Goal: Transaction & Acquisition: Purchase product/service

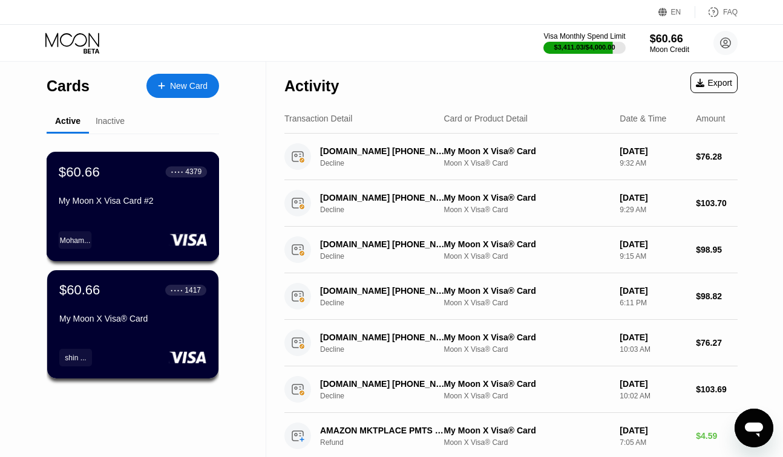
click at [163, 212] on div "$60.66 ● ● ● ● 4379 My Moon X Visa Card #2 Moham..." at bounding box center [133, 206] width 173 height 109
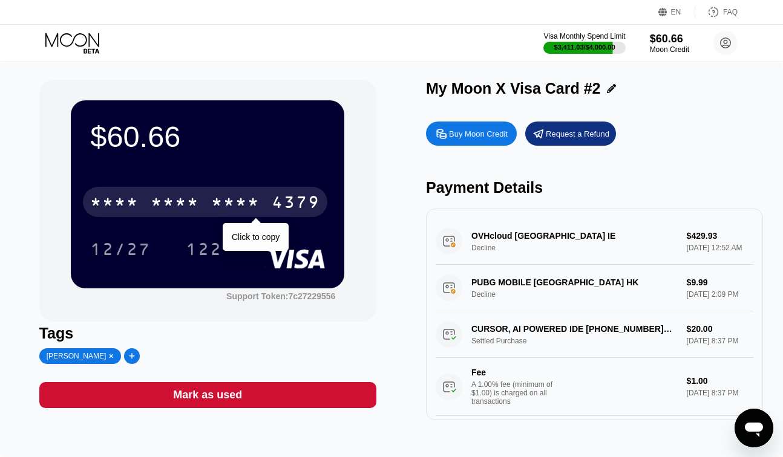
click at [299, 200] on div "4379" at bounding box center [296, 203] width 48 height 19
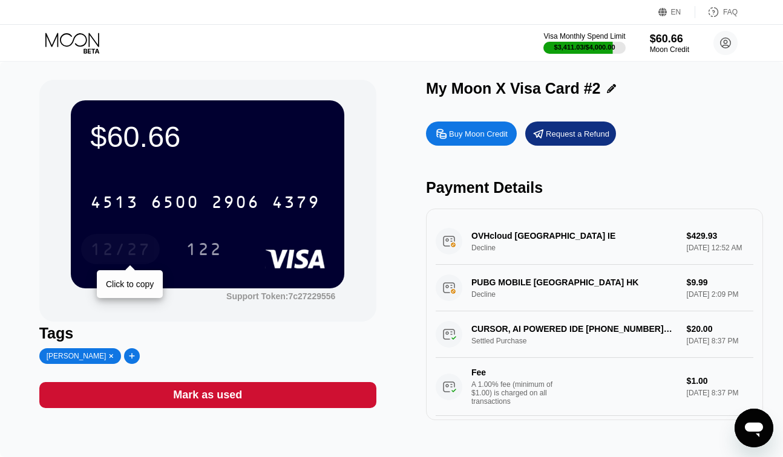
click at [126, 254] on div "12/27" at bounding box center [120, 250] width 60 height 19
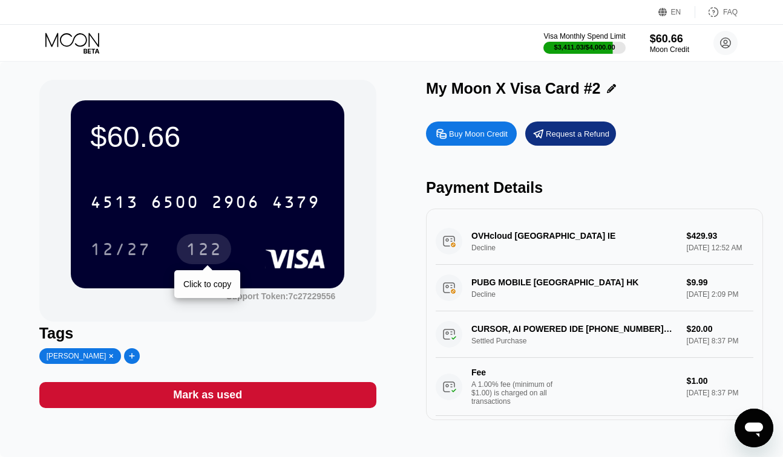
click at [210, 246] on div "122" at bounding box center [204, 250] width 36 height 19
click at [69, 40] on icon at bounding box center [73, 43] width 56 height 21
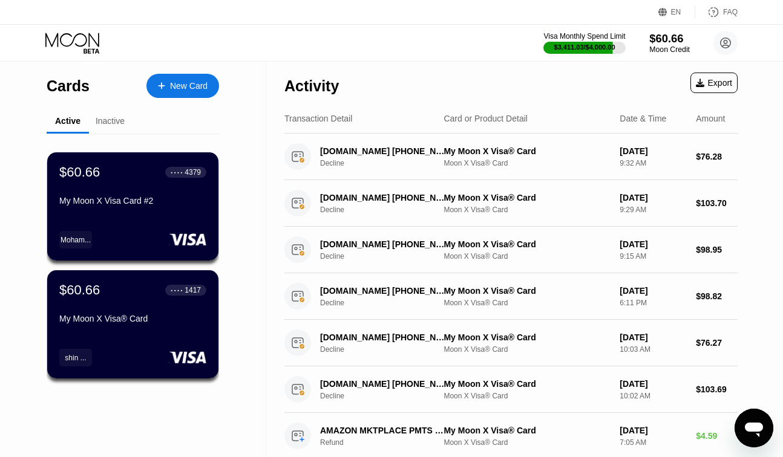
click at [665, 45] on div "$60.66" at bounding box center [669, 38] width 41 height 13
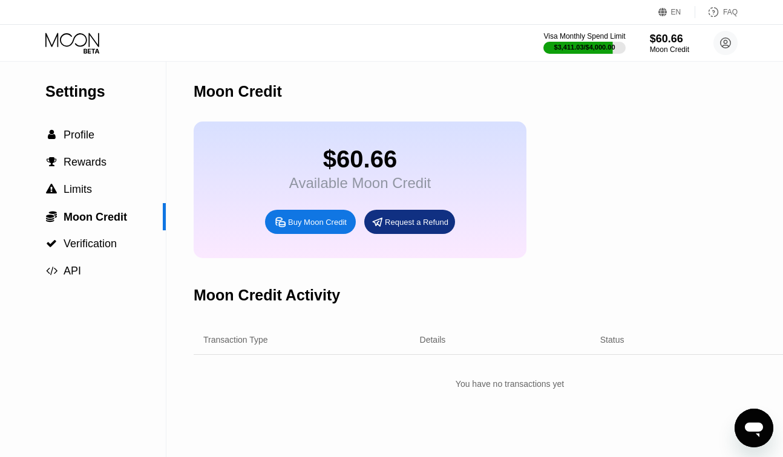
click at [313, 227] on div "Buy Moon Credit" at bounding box center [317, 222] width 59 height 10
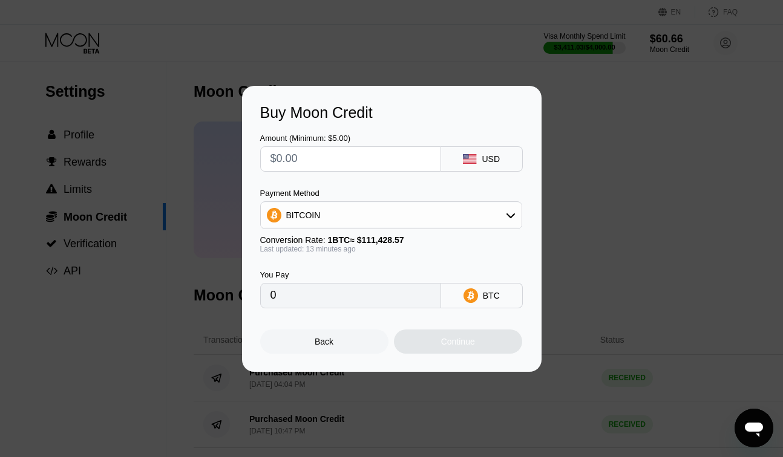
click at [337, 153] on input "text" at bounding box center [350, 159] width 160 height 24
type input "$2"
type input "0.00001799"
type input "$200"
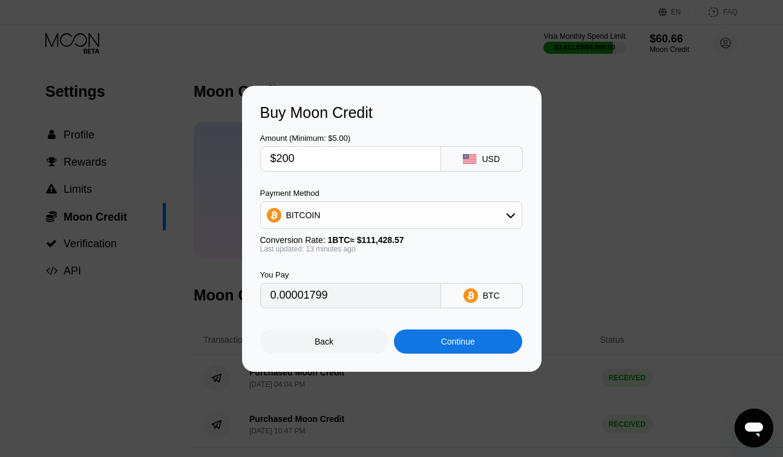
type input "0.00179866"
click at [323, 158] on input "$200" at bounding box center [350, 159] width 160 height 24
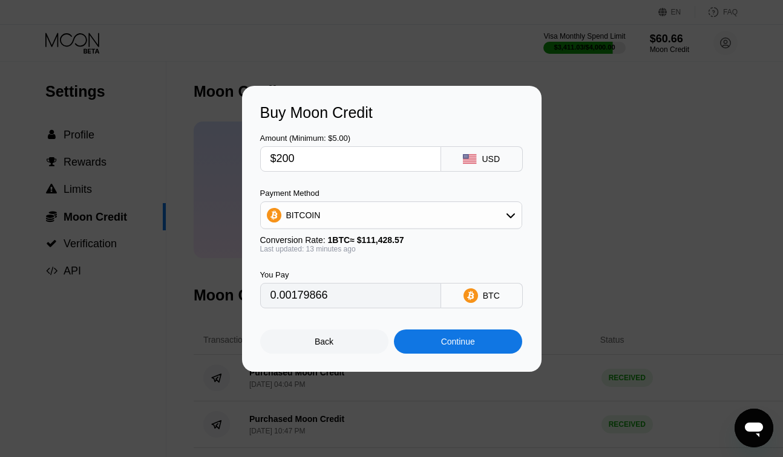
click at [323, 158] on input "$200" at bounding box center [350, 159] width 160 height 24
type input "$222"
type input "0.00199651"
type input "$222"
click at [413, 345] on div "Continue" at bounding box center [458, 342] width 128 height 24
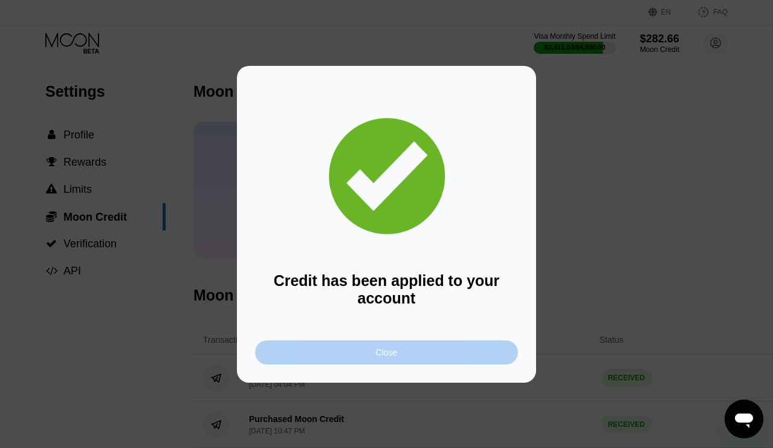
click at [449, 359] on div "Close" at bounding box center [386, 352] width 263 height 24
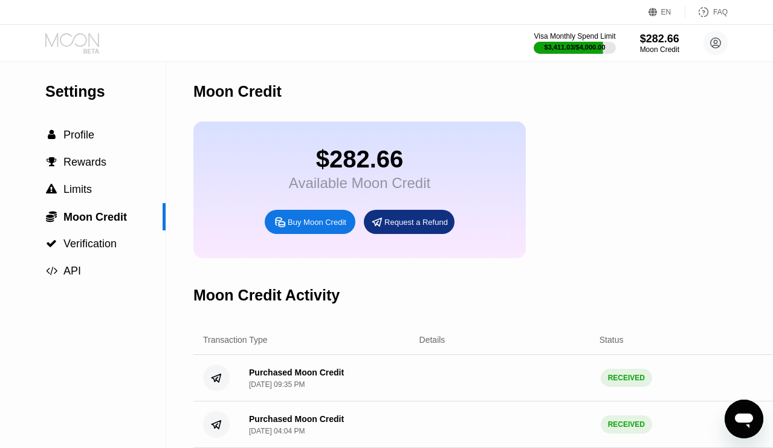
click at [77, 40] on icon at bounding box center [73, 43] width 56 height 21
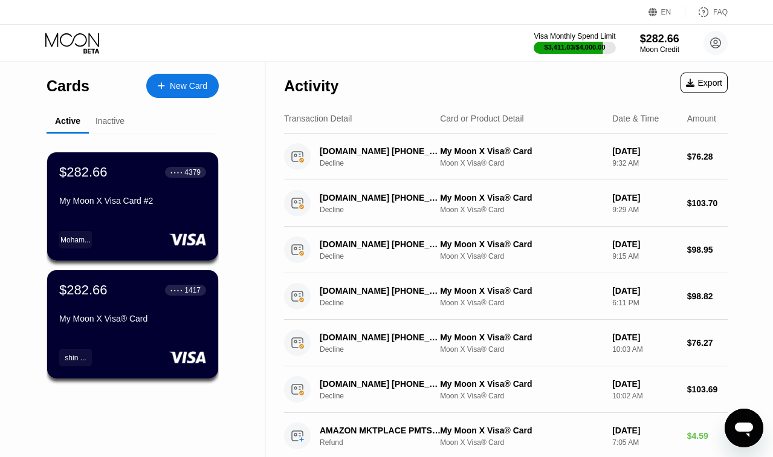
click at [190, 328] on div "My Moon X Visa® Card" at bounding box center [132, 321] width 147 height 15
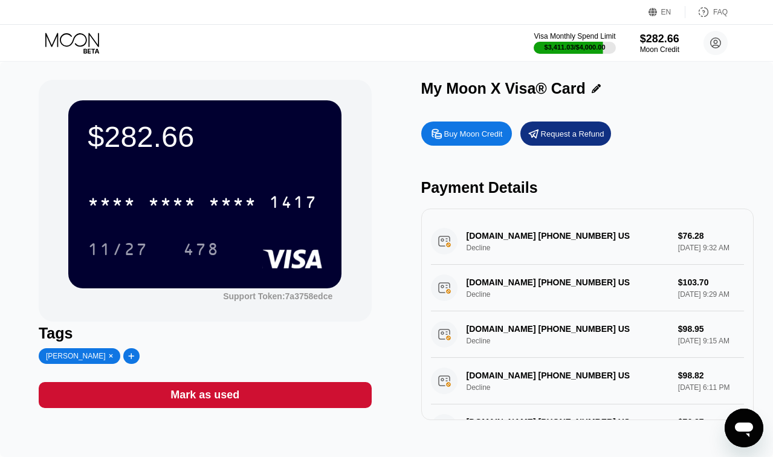
click at [66, 42] on icon at bounding box center [73, 43] width 56 height 21
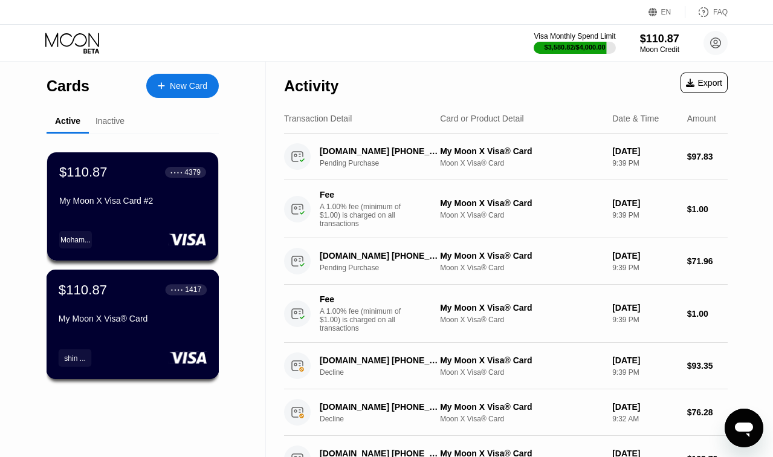
click at [149, 301] on div "$110.87 ● ● ● ● 1417 My Moon X Visa® Card" at bounding box center [133, 305] width 148 height 47
